Goal: Task Accomplishment & Management: Manage account settings

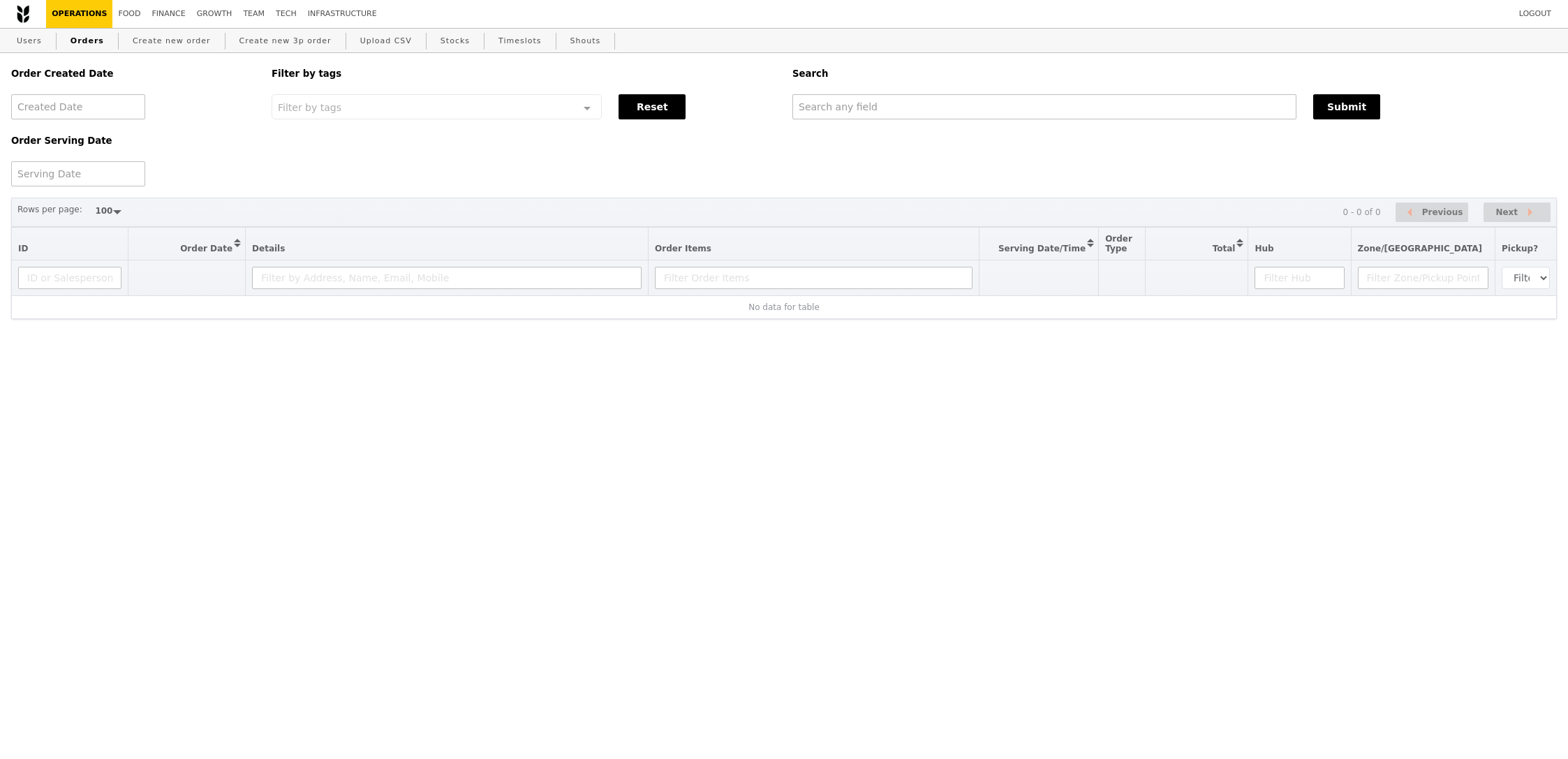
select select "100"
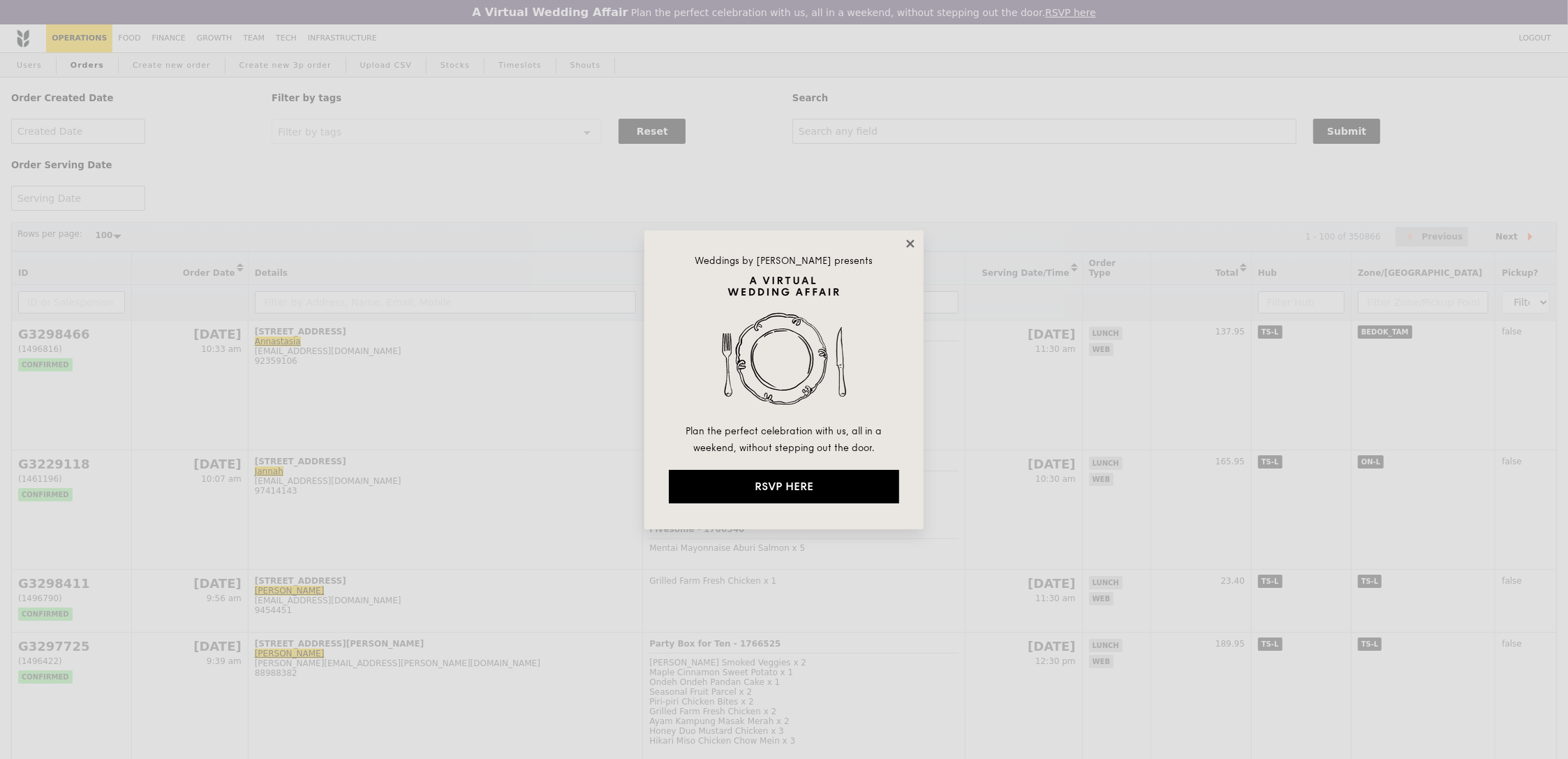
click at [907, 242] on icon at bounding box center [910, 243] width 8 height 8
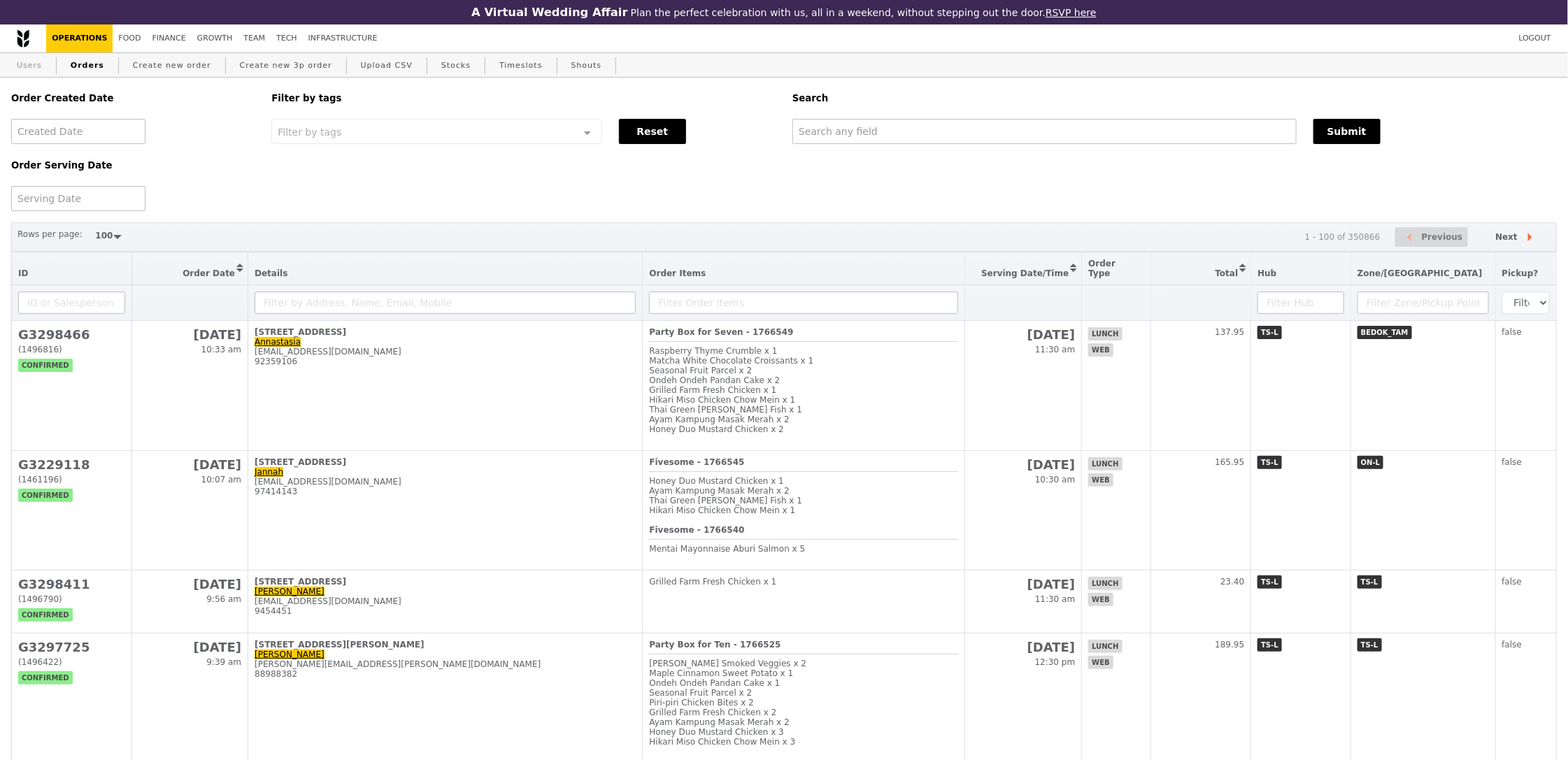
click at [40, 63] on link "Users" at bounding box center [29, 65] width 37 height 25
